Goal: Task Accomplishment & Management: Use online tool/utility

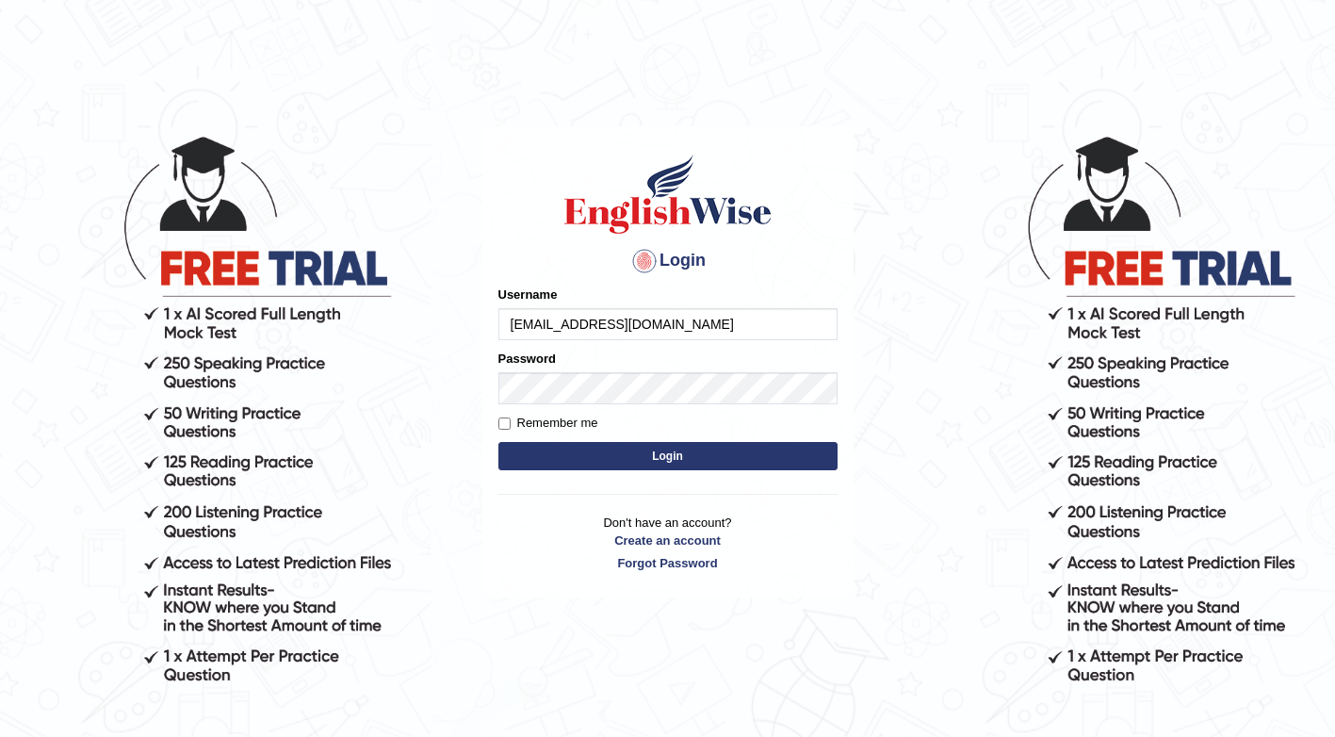
type input "Puujee1117@gmail.com"
click at [606, 461] on button "Login" at bounding box center [667, 456] width 339 height 28
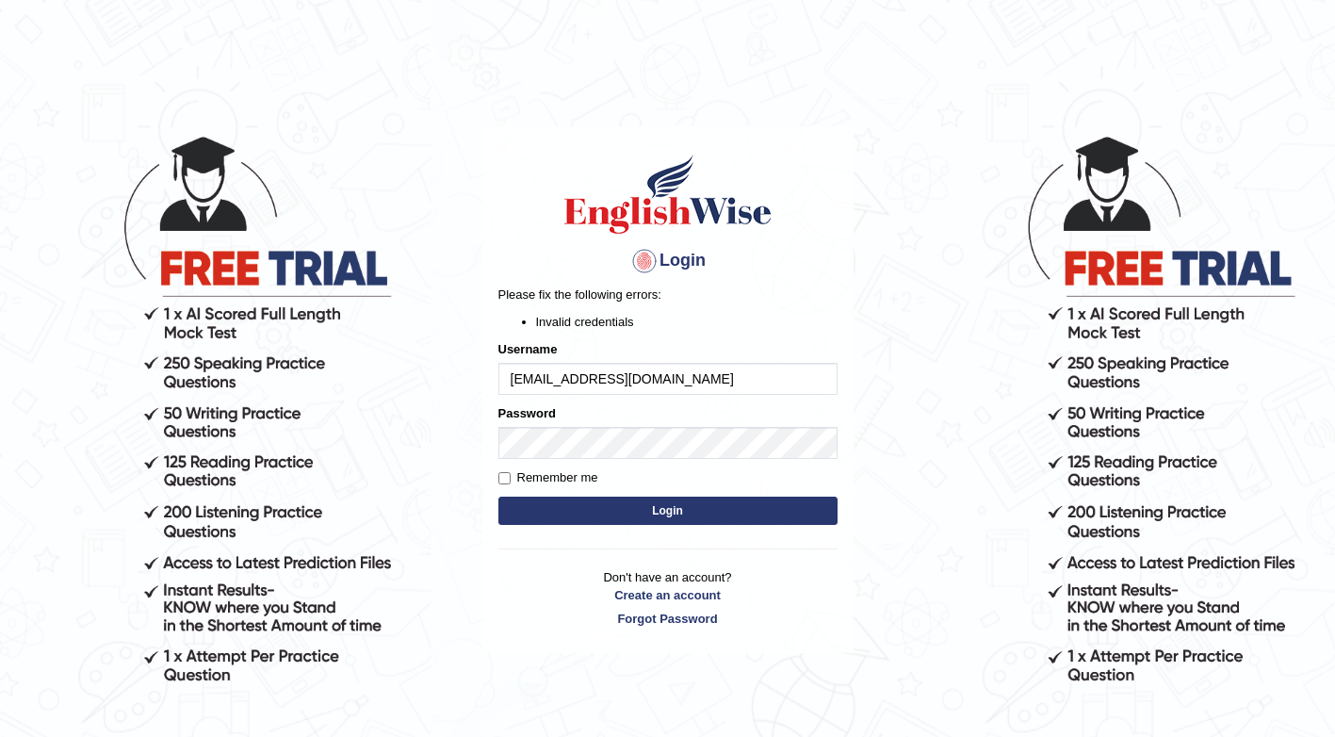
click at [757, 373] on input "Puujee1117@gmail.com" at bounding box center [667, 379] width 339 height 32
type input "Puujee"
click at [697, 500] on button "Login" at bounding box center [667, 510] width 339 height 28
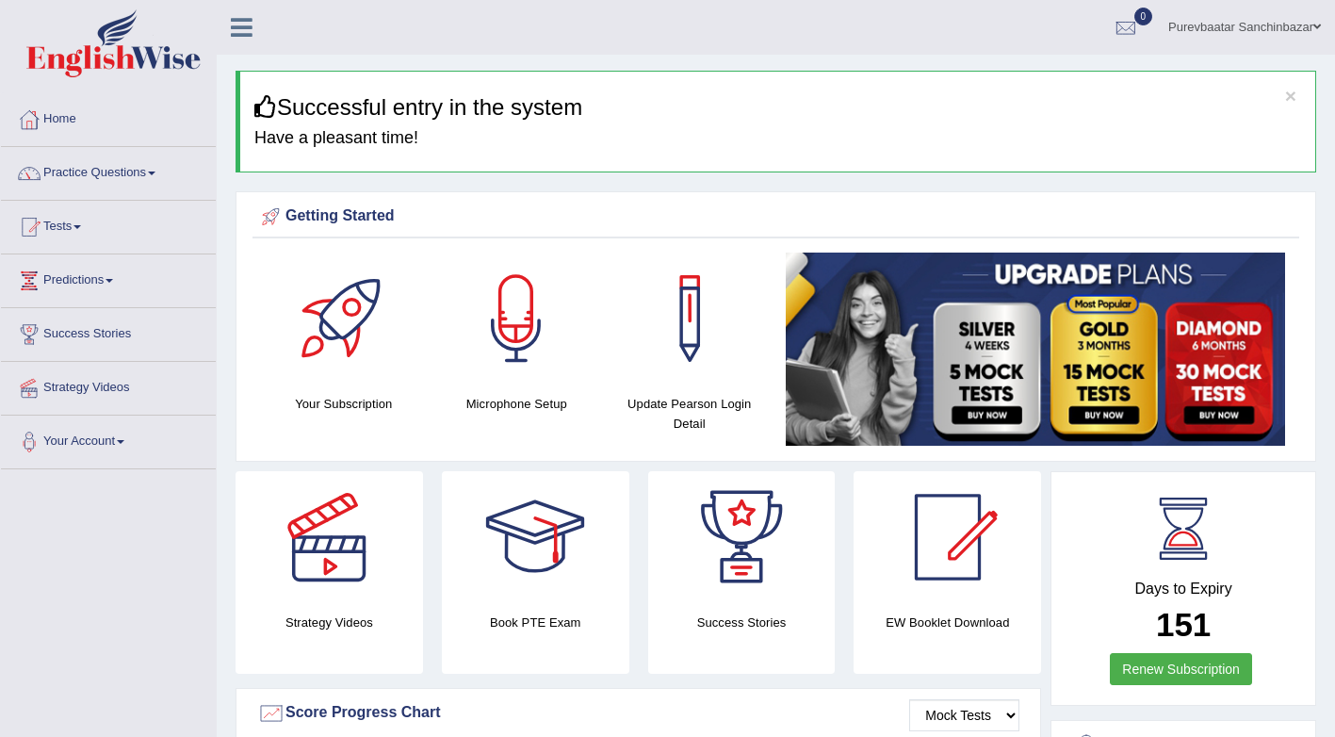
click at [517, 339] on div at bounding box center [516, 318] width 132 height 132
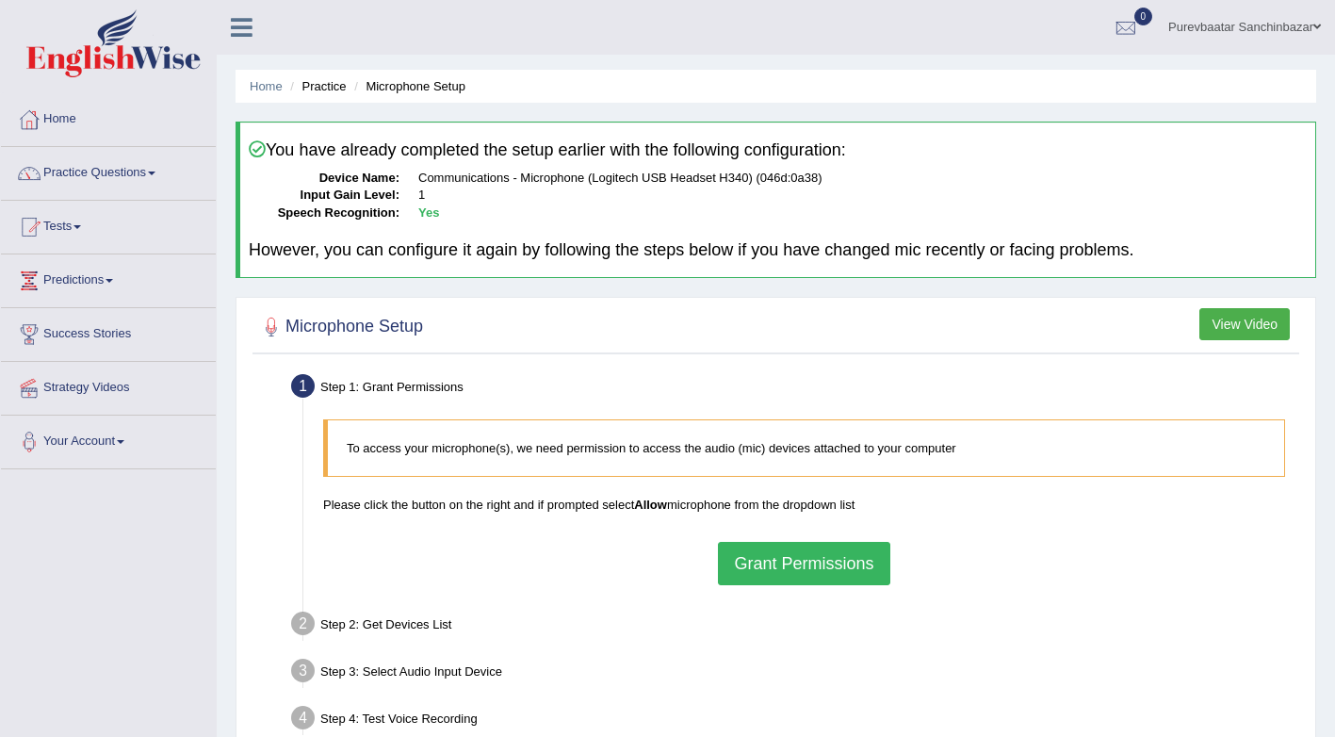
click at [1232, 328] on button "View Video" at bounding box center [1244, 324] width 90 height 32
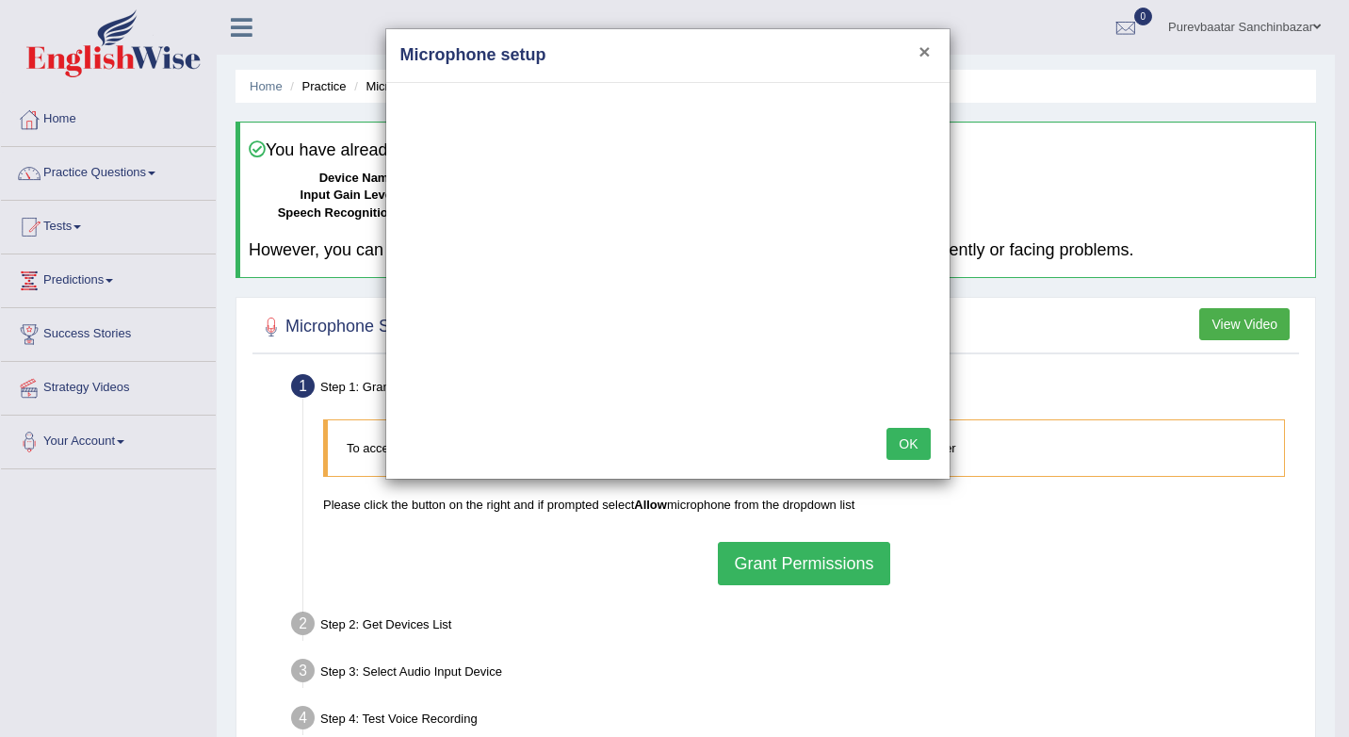
click at [921, 51] on button "×" at bounding box center [924, 51] width 11 height 20
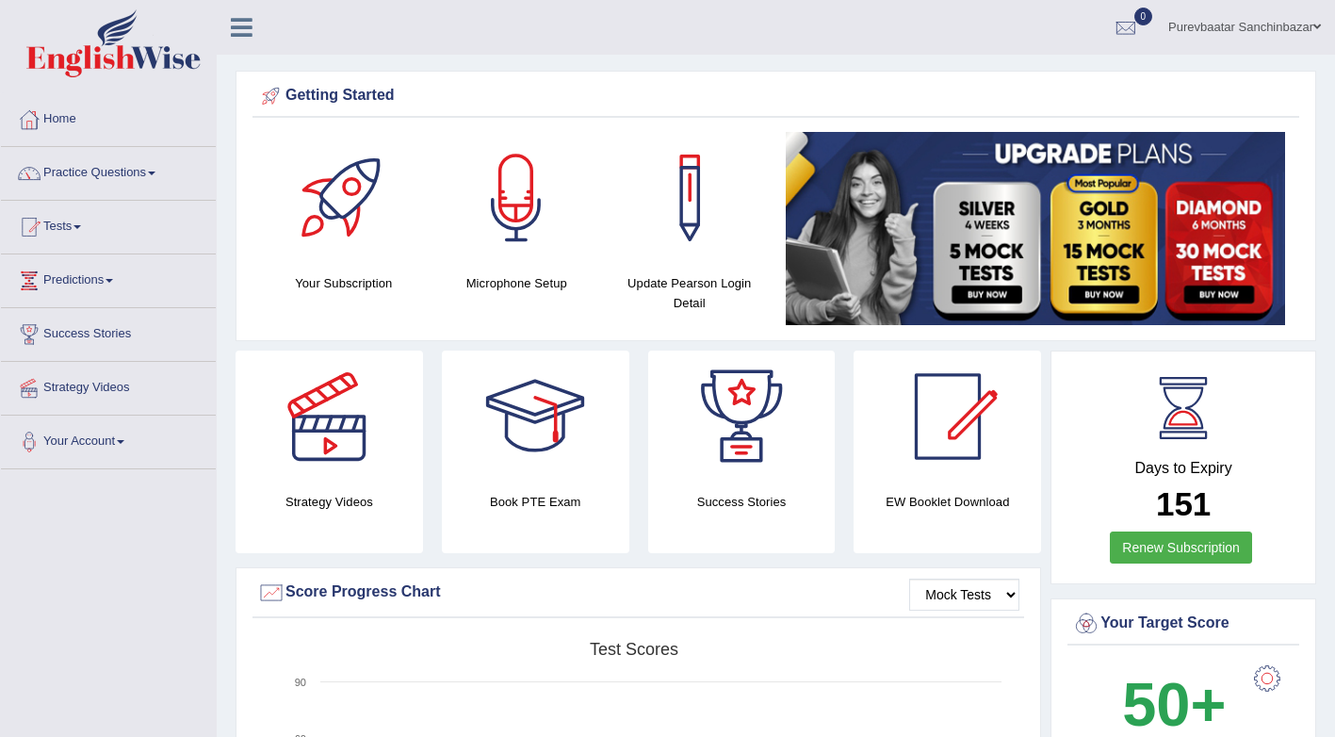
click at [118, 168] on link "Practice Questions" at bounding box center [108, 170] width 215 height 47
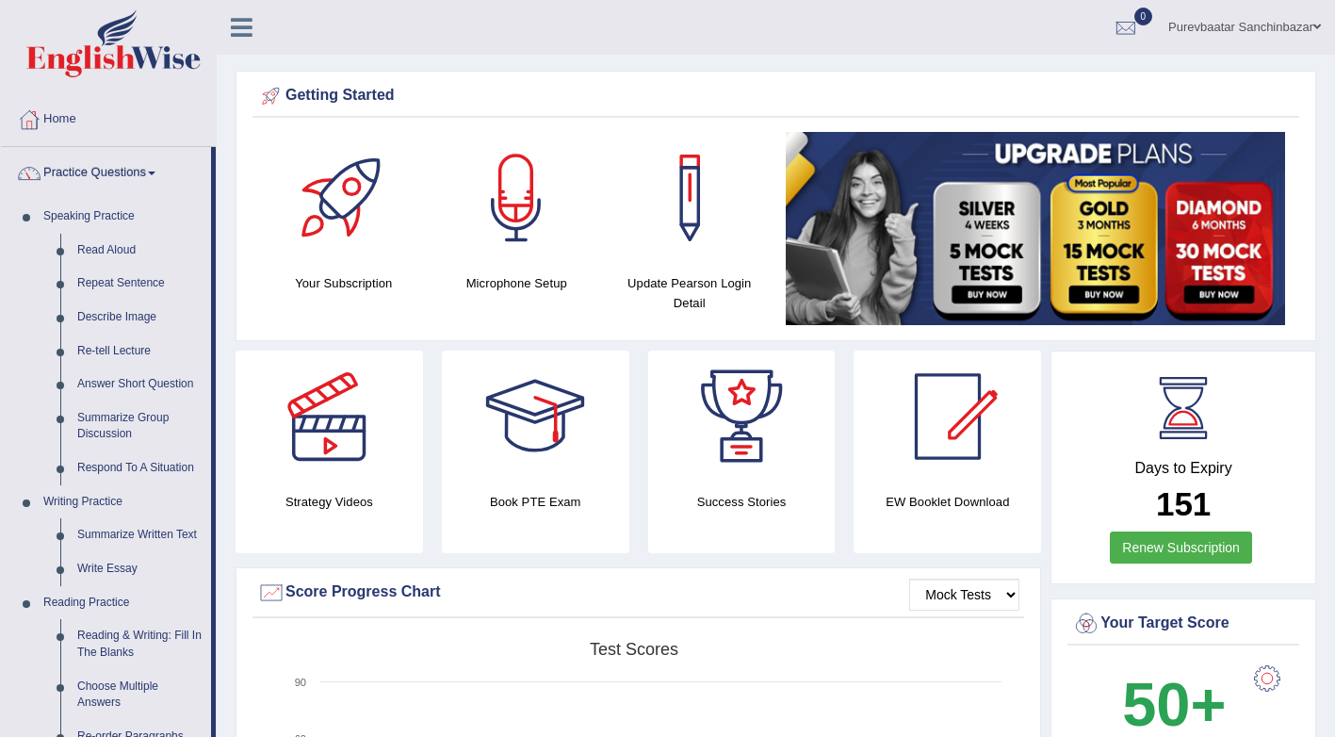
click at [118, 168] on link "Practice Questions" at bounding box center [106, 170] width 210 height 47
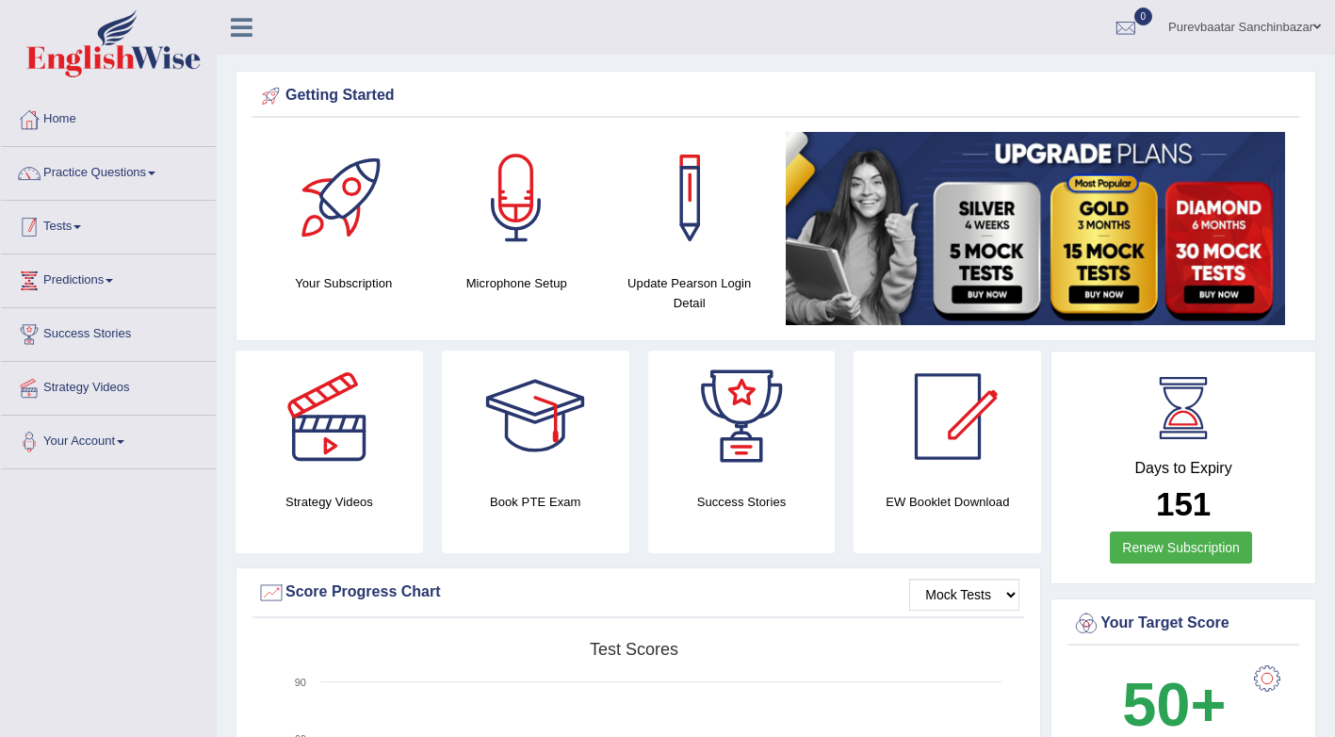
click at [86, 224] on link "Tests" at bounding box center [108, 224] width 215 height 47
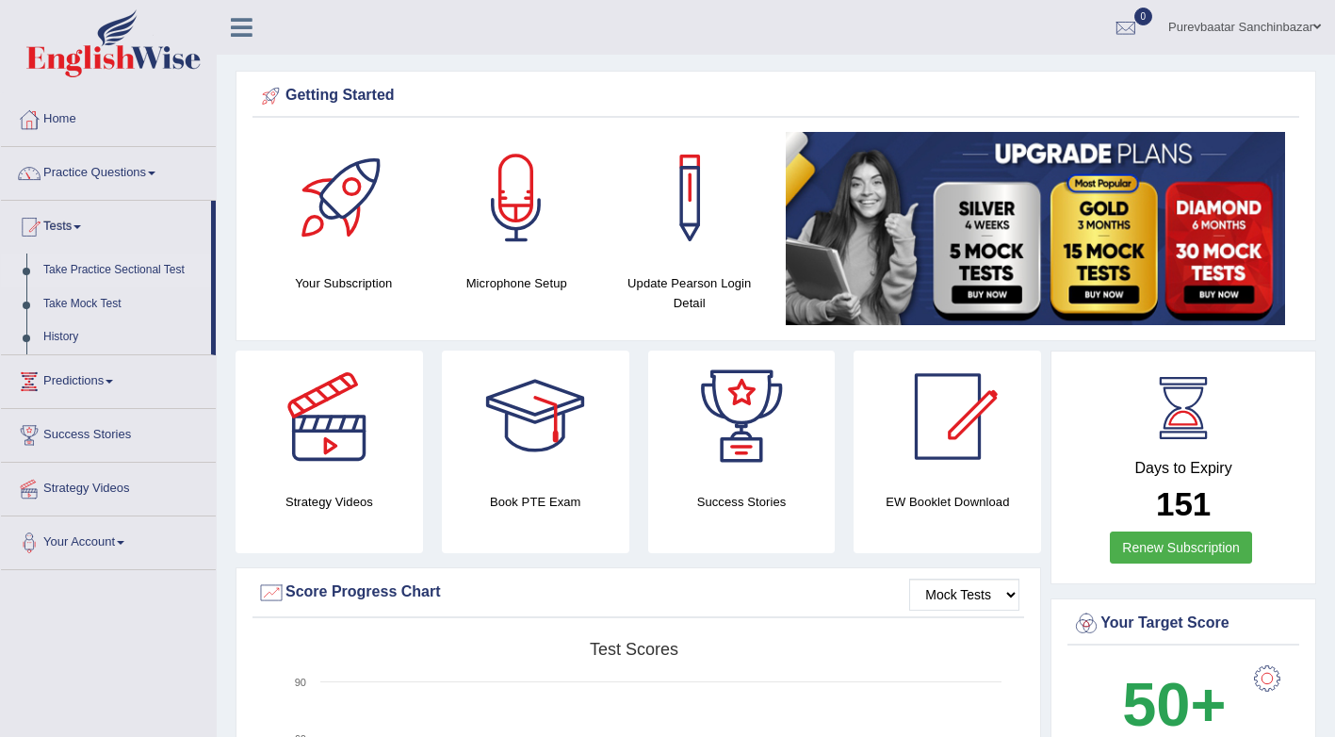
click at [124, 267] on link "Take Practice Sectional Test" at bounding box center [123, 270] width 176 height 34
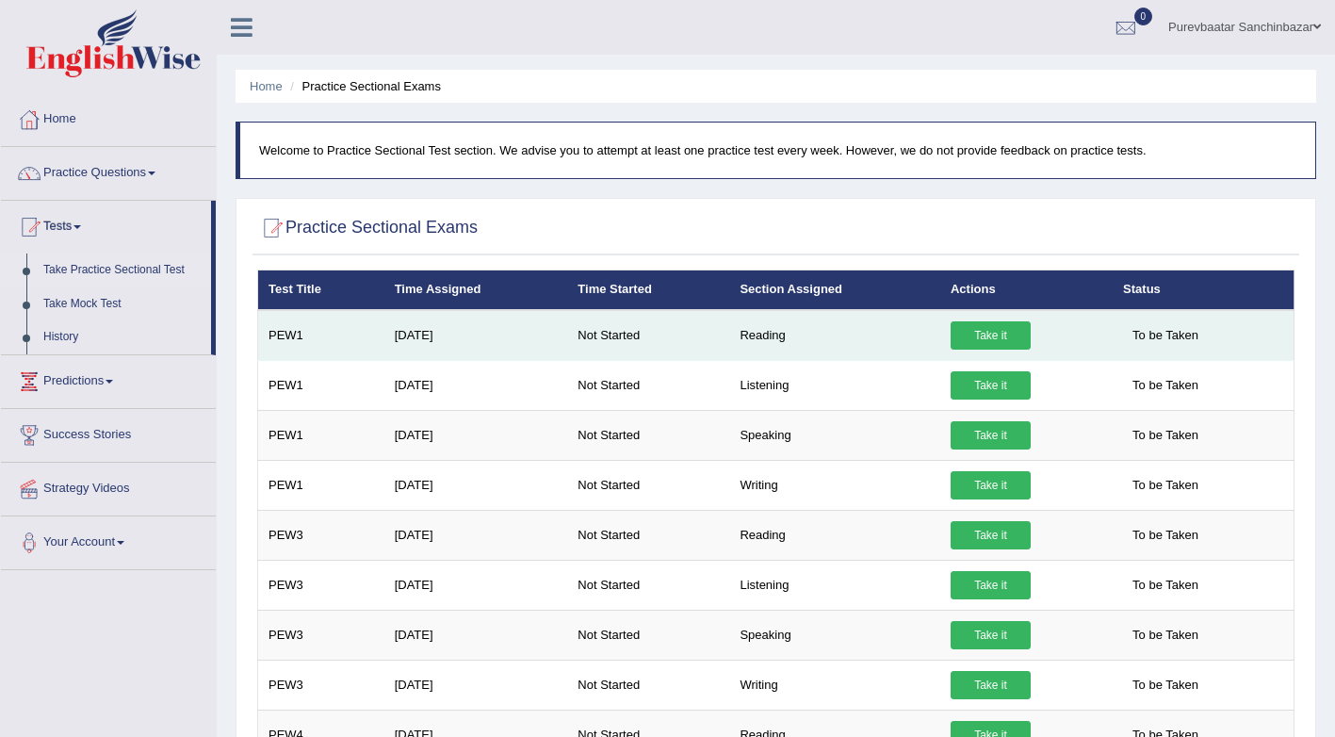
click at [977, 339] on link "Take it" at bounding box center [991, 335] width 80 height 28
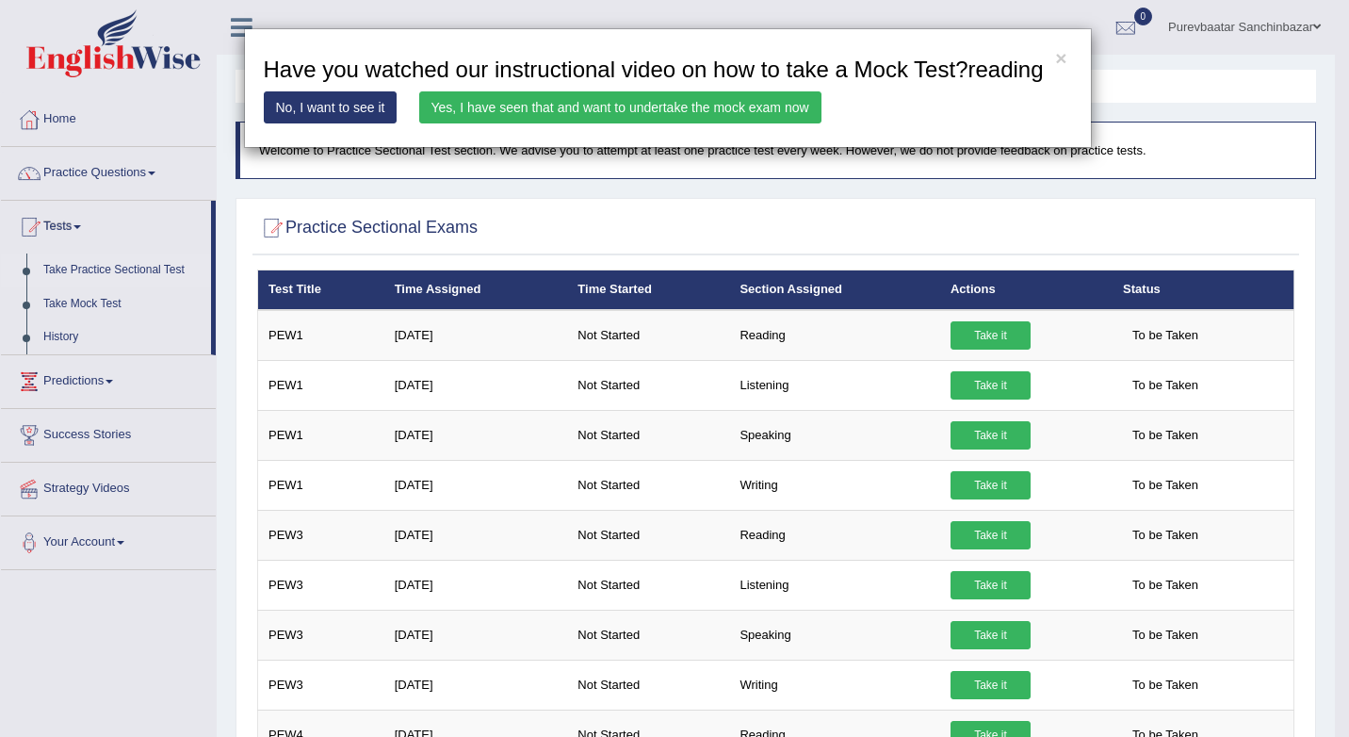
click at [622, 102] on link "Yes, I have seen that and want to undertake the mock exam now" at bounding box center [620, 107] width 402 height 32
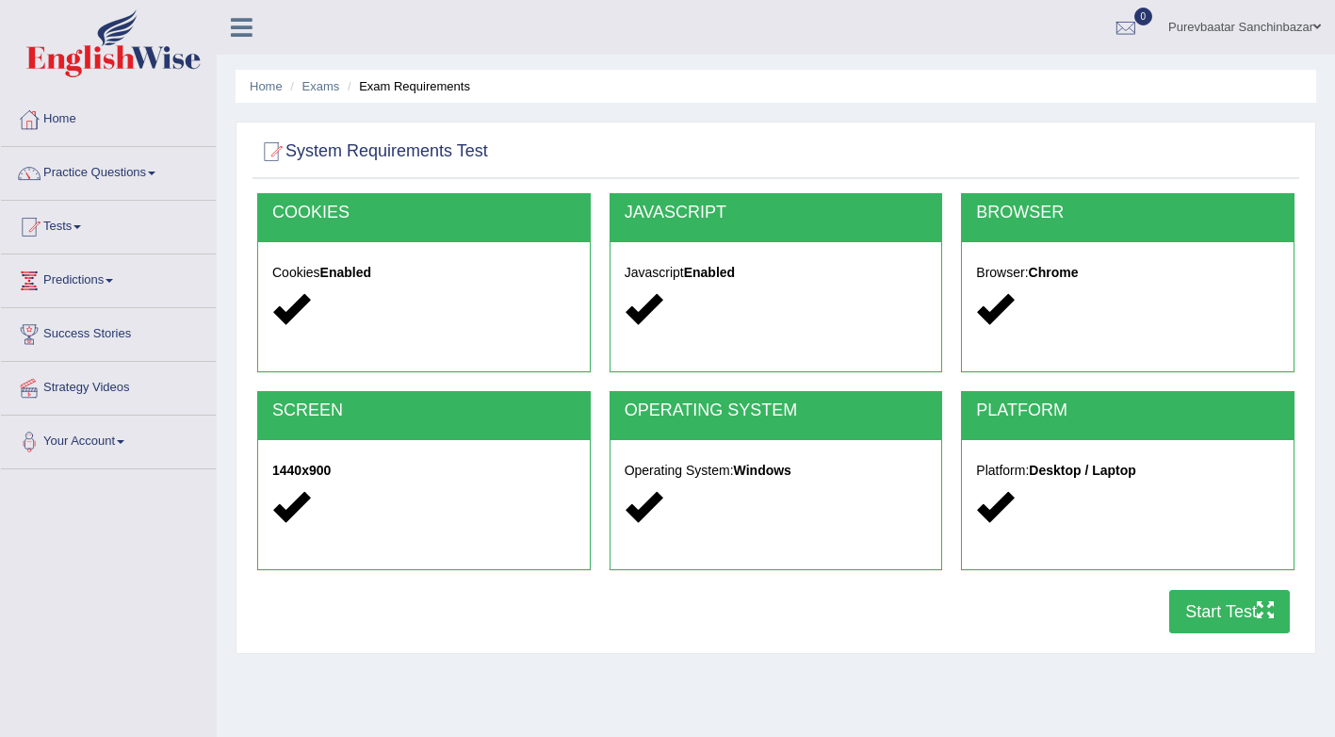
click at [386, 288] on div "Cookies Enabled" at bounding box center [424, 293] width 332 height 103
click at [370, 222] on div "COOKIES" at bounding box center [424, 218] width 332 height 48
click at [1220, 609] on button "Start Test" at bounding box center [1229, 611] width 121 height 43
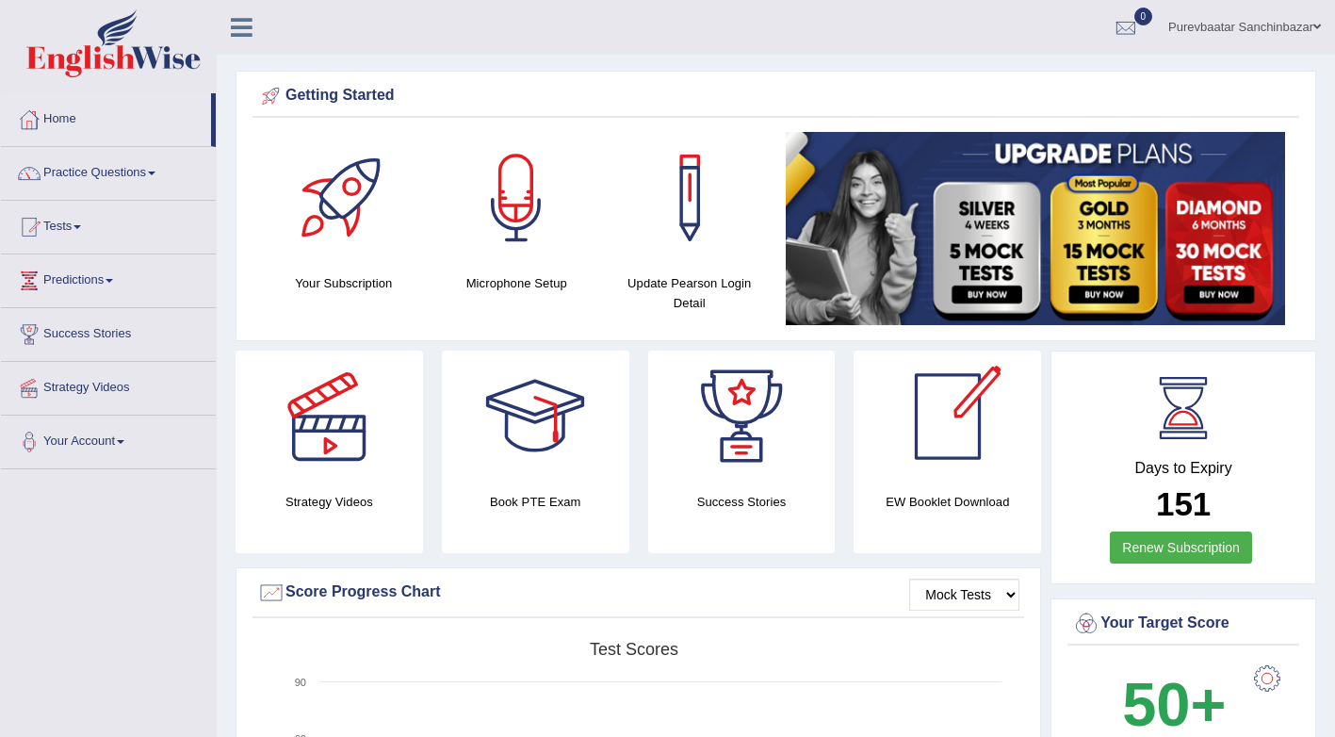
click at [1310, 19] on link "Purevbaatar Sanchinbazar" at bounding box center [1244, 24] width 181 height 49
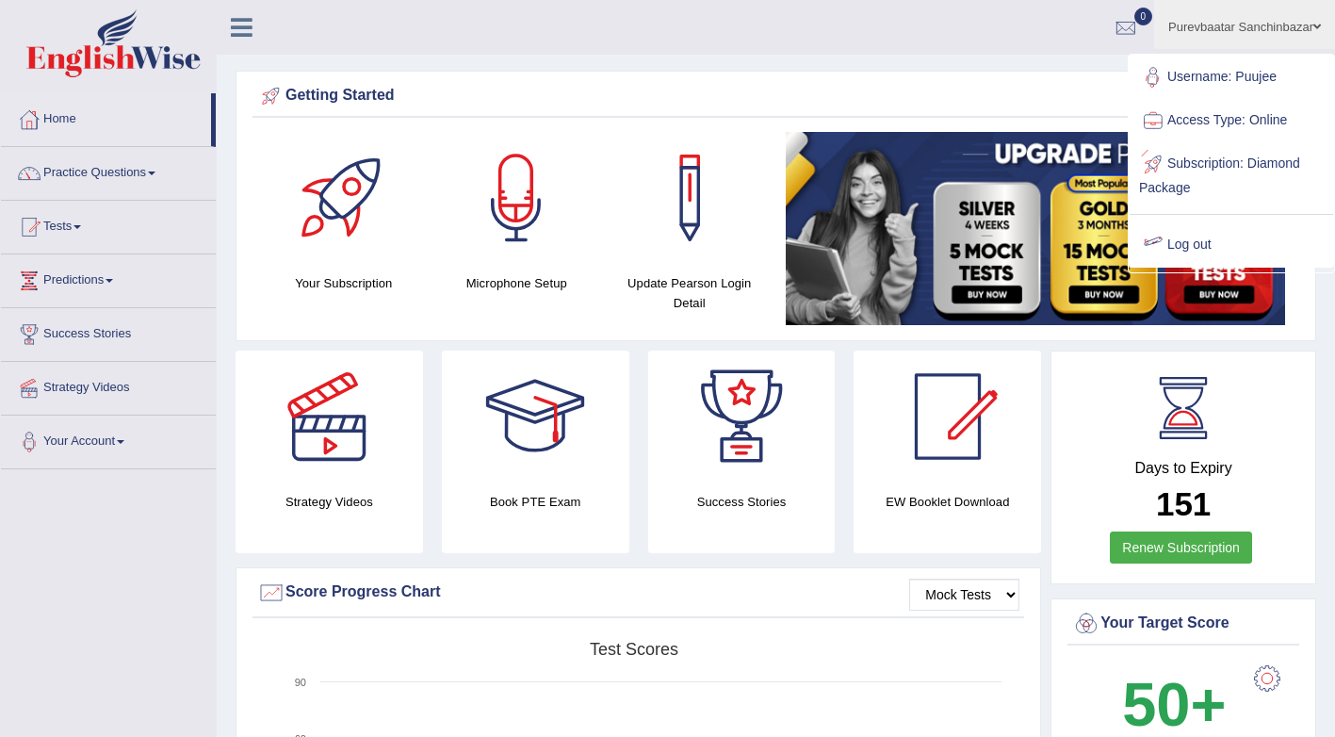
click at [1239, 239] on link "Log out" at bounding box center [1231, 244] width 203 height 43
